Goal: Information Seeking & Learning: Learn about a topic

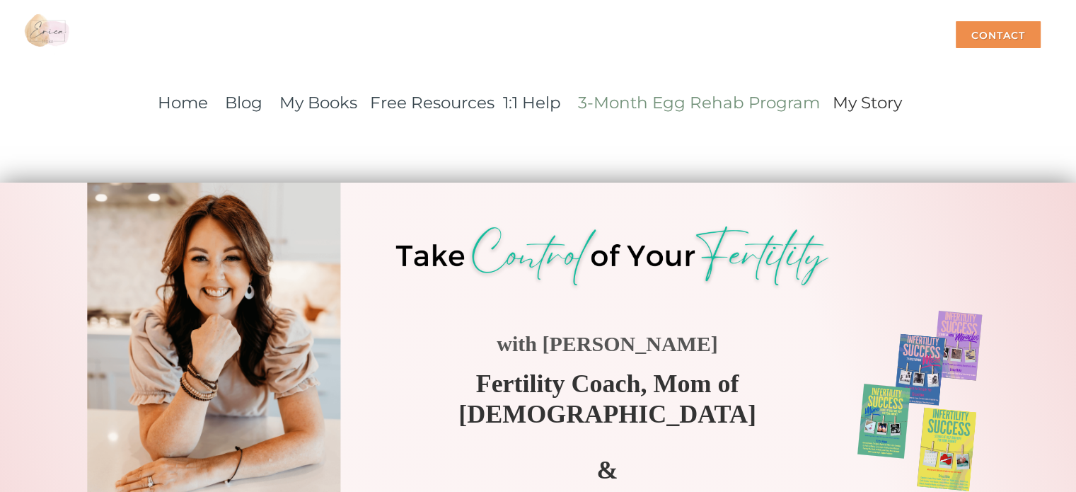
click at [710, 100] on link "3-Month Egg Rehab Program" at bounding box center [699, 103] width 242 height 20
click at [718, 99] on link "3-Month Egg Rehab Program" at bounding box center [699, 103] width 242 height 20
click at [679, 103] on link "3-Month Egg Rehab Program" at bounding box center [699, 103] width 242 height 20
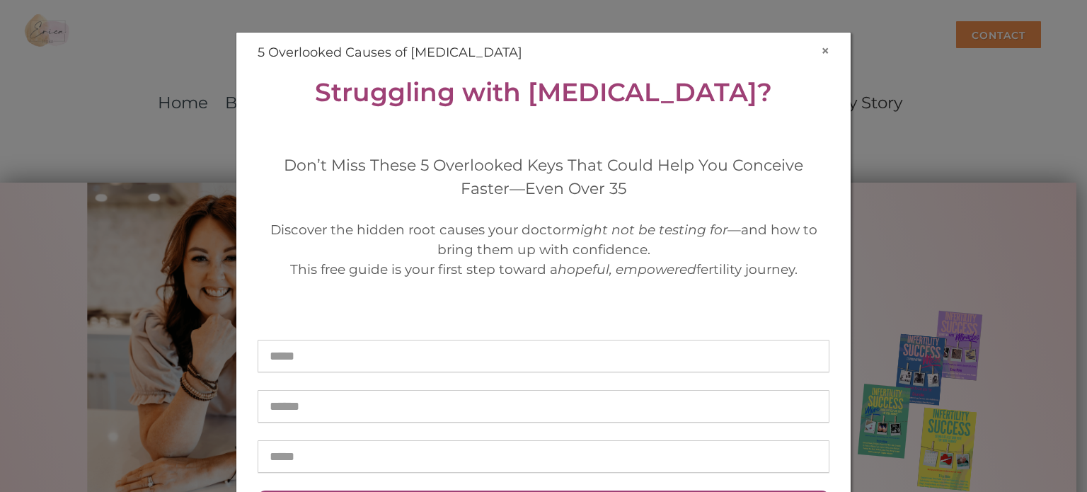
click at [822, 51] on button "×" at bounding box center [825, 50] width 8 height 15
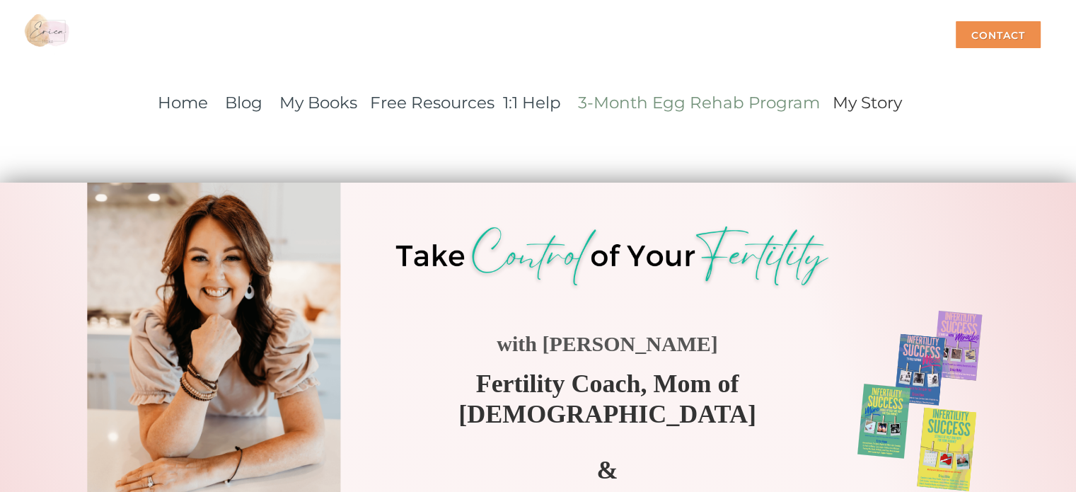
click at [702, 95] on link "3-Month Egg Rehab Program" at bounding box center [699, 103] width 242 height 20
